Goal: Use online tool/utility: Utilize a website feature to perform a specific function

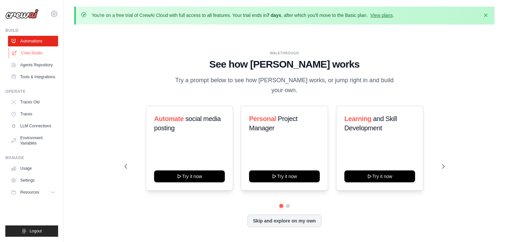
click at [47, 54] on link "Crew Studio" at bounding box center [34, 53] width 50 height 11
click at [35, 51] on link "Crew Studio" at bounding box center [34, 53] width 50 height 11
click at [29, 52] on link "Crew Studio" at bounding box center [34, 53] width 50 height 11
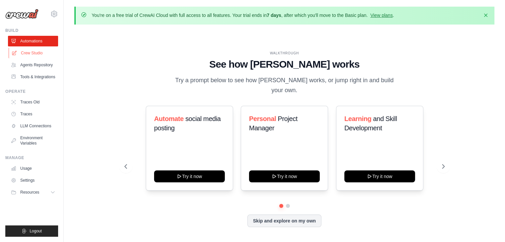
click at [29, 52] on link "Crew Studio" at bounding box center [34, 53] width 50 height 11
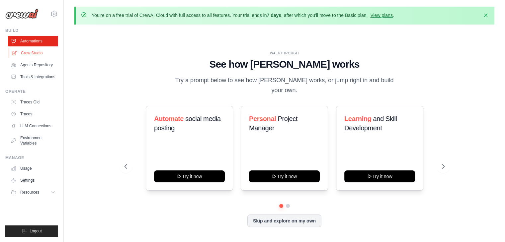
click at [29, 52] on link "Crew Studio" at bounding box center [34, 53] width 50 height 11
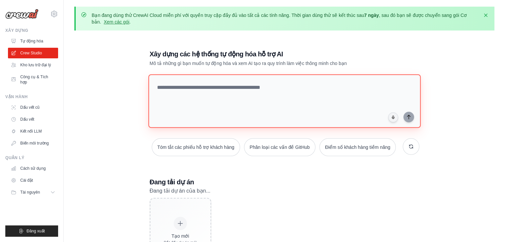
click at [319, 80] on textarea at bounding box center [284, 101] width 272 height 54
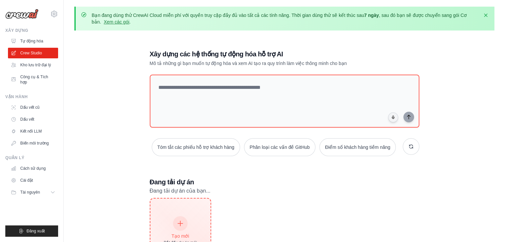
click at [180, 210] on div "Tạo mới Bắt đầu dự án mới" at bounding box center [180, 231] width 60 height 65
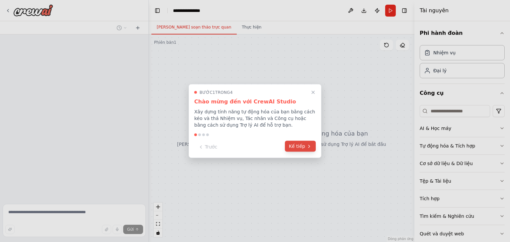
click at [301, 149] on font "Kế tiếp" at bounding box center [297, 146] width 16 height 5
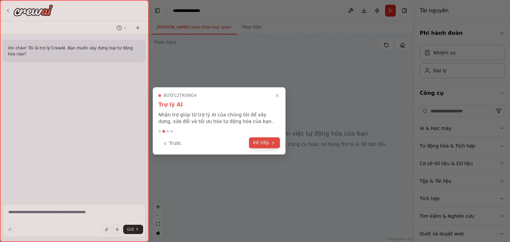
click at [276, 142] on button "Kế tiếp" at bounding box center [264, 142] width 31 height 11
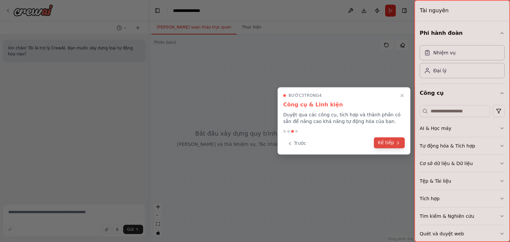
click at [387, 143] on font "Kế tiếp" at bounding box center [386, 142] width 16 height 5
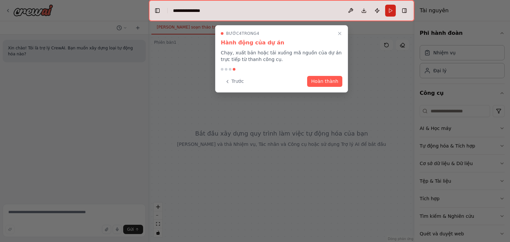
click at [322, 84] on button "Hoàn thành" at bounding box center [324, 81] width 35 height 11
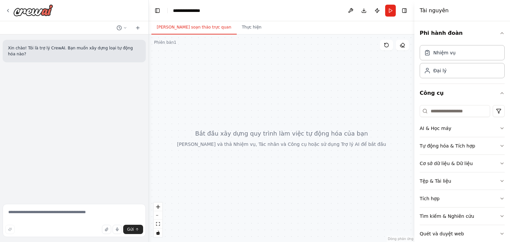
click at [333, 67] on div at bounding box center [281, 139] width 265 height 208
